Goal: Information Seeking & Learning: Check status

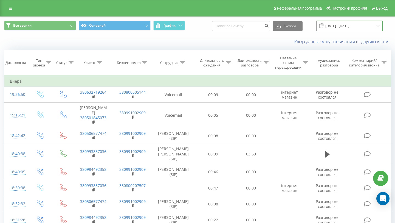
click at [340, 25] on input "[DATE] - [DATE]" at bounding box center [350, 26] width 66 height 11
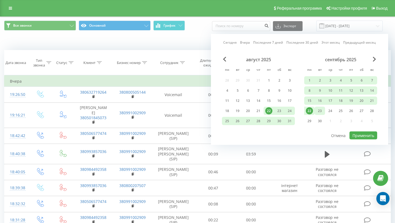
click at [322, 113] on div "23" at bounding box center [320, 110] width 7 height 7
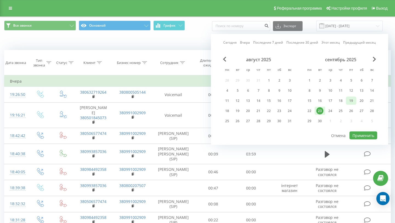
click at [347, 101] on div "19" at bounding box center [351, 101] width 10 height 8
click at [359, 137] on button "Применить" at bounding box center [364, 136] width 28 height 8
type input "[DATE] - [DATE]"
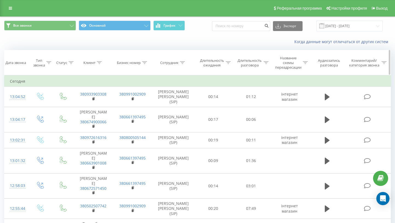
click at [183, 62] on icon at bounding box center [182, 62] width 5 height 3
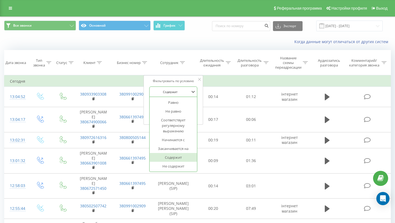
click at [183, 94] on div at bounding box center [170, 91] width 39 height 5
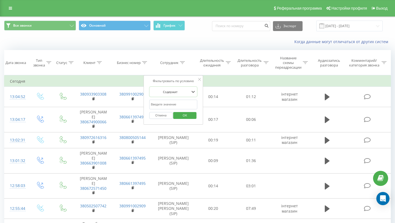
click at [183, 94] on div at bounding box center [170, 91] width 39 height 5
click at [165, 105] on input "text" at bounding box center [173, 105] width 48 height 10
type input "лак"
click at [182, 118] on span "OK" at bounding box center [184, 115] width 15 height 9
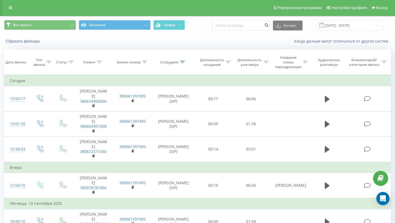
scroll to position [1, 0]
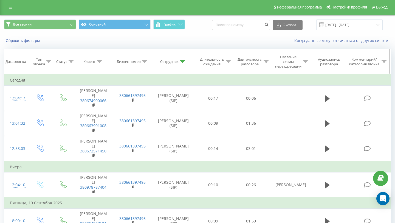
click at [185, 62] on icon at bounding box center [182, 61] width 5 height 3
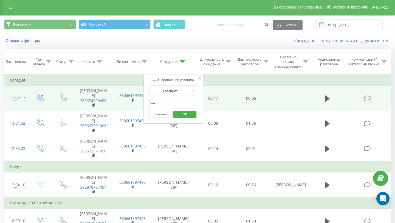
drag, startPoint x: 158, startPoint y: 103, endPoint x: 137, endPoint y: 102, distance: 21.4
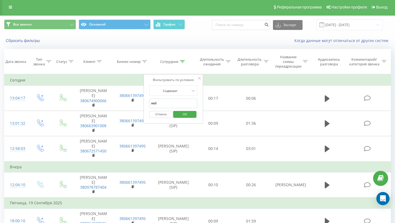
click at [188, 115] on span "OK" at bounding box center [184, 114] width 15 height 9
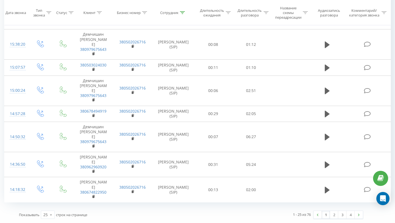
scroll to position [589, 0]
click at [334, 217] on link "2" at bounding box center [334, 215] width 8 height 8
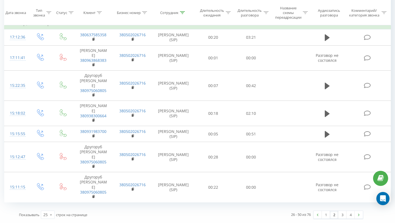
scroll to position [600, 0]
click at [325, 215] on link "1" at bounding box center [326, 215] width 8 height 8
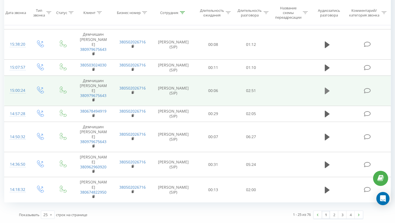
scroll to position [545, 0]
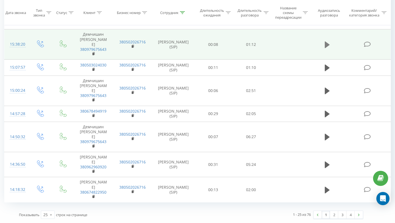
click at [328, 49] on icon at bounding box center [327, 45] width 5 height 8
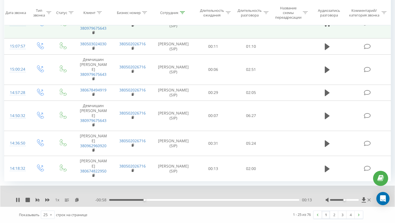
scroll to position [610, 0]
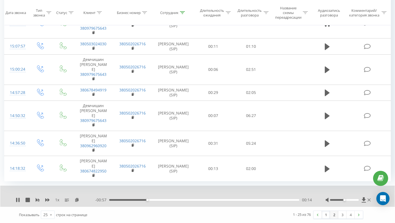
click at [334, 214] on link "2" at bounding box center [334, 215] width 8 height 8
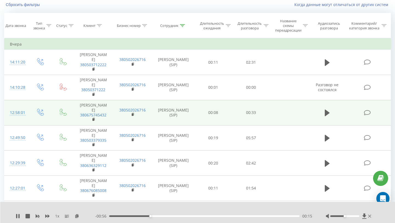
scroll to position [36, 0]
click at [326, 117] on icon at bounding box center [327, 113] width 5 height 7
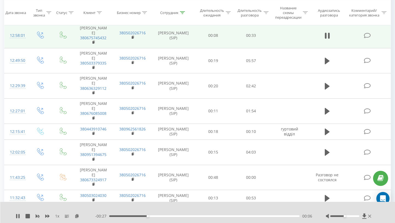
scroll to position [118, 0]
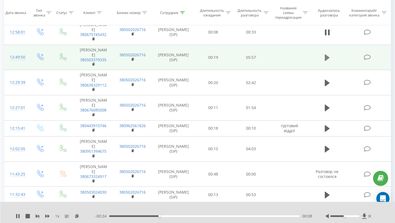
click at [328, 61] on icon at bounding box center [327, 57] width 5 height 7
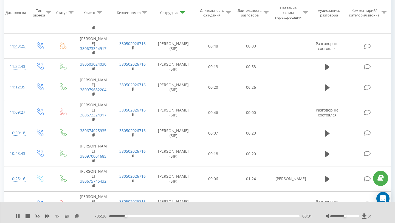
scroll to position [246, 0]
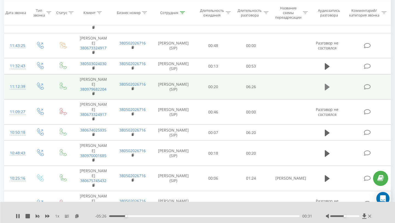
click at [328, 90] on icon at bounding box center [327, 87] width 5 height 7
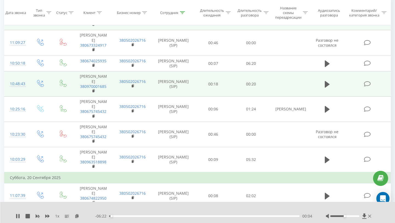
scroll to position [314, 0]
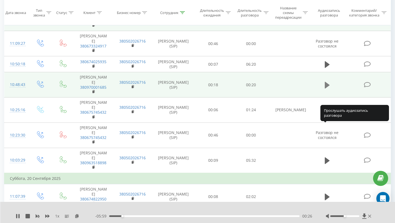
click at [326, 88] on icon at bounding box center [327, 85] width 5 height 7
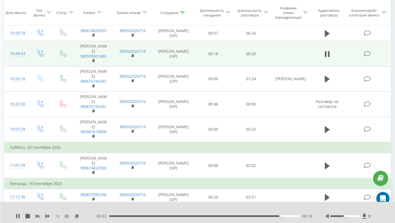
scroll to position [350, 0]
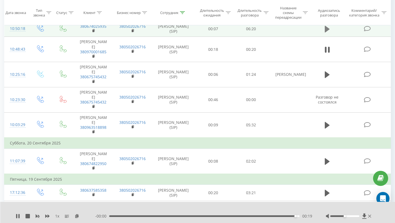
click at [327, 32] on icon at bounding box center [327, 29] width 5 height 7
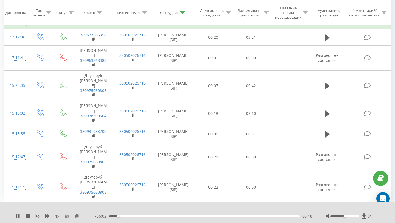
scroll to position [563, 0]
click at [127, 216] on div "00:25" at bounding box center [204, 216] width 191 height 2
click at [137, 216] on div "00:39" at bounding box center [204, 216] width 191 height 2
click at [150, 216] on div "01:20" at bounding box center [204, 216] width 191 height 2
click at [19, 218] on icon at bounding box center [18, 216] width 1 height 4
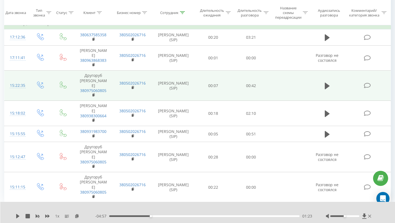
scroll to position [621, 0]
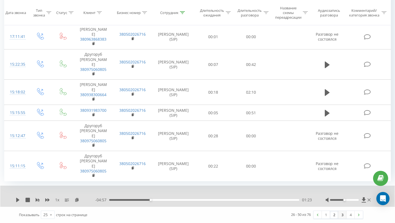
click at [341, 217] on link "3" at bounding box center [343, 215] width 8 height 8
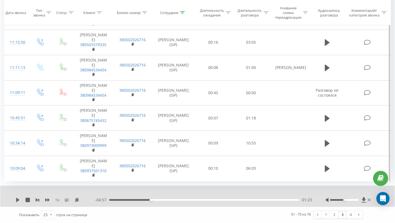
scroll to position [691, 0]
click at [349, 217] on link "4" at bounding box center [351, 215] width 8 height 8
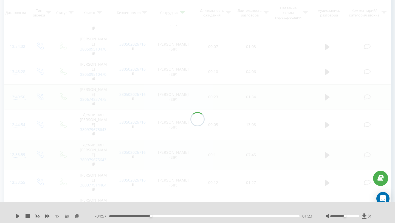
scroll to position [18, 0]
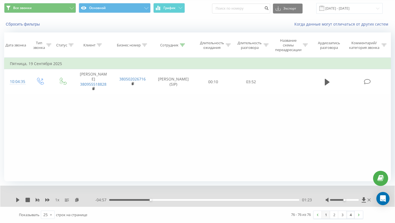
click at [327, 217] on link "1" at bounding box center [326, 215] width 8 height 8
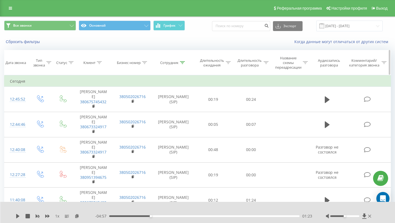
click at [183, 61] on icon at bounding box center [182, 62] width 5 height 3
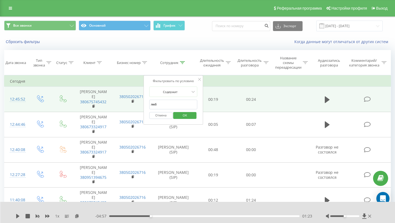
drag, startPoint x: 160, startPoint y: 107, endPoint x: 116, endPoint y: 102, distance: 43.9
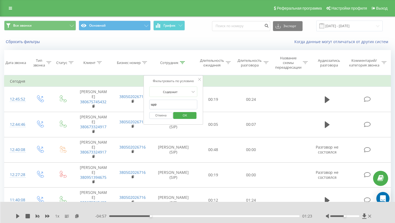
type input "щур"
click at [192, 115] on span "OK" at bounding box center [184, 115] width 15 height 9
